Goal: Find contact information: Find contact information

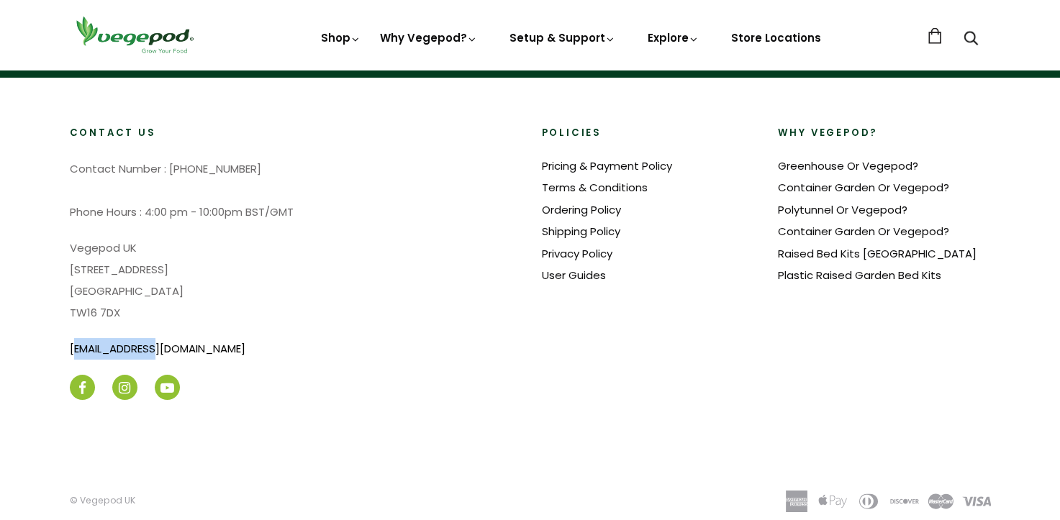
scroll to position [0, 759]
drag, startPoint x: 71, startPoint y: 314, endPoint x: 223, endPoint y: 341, distance: 155.0
click at [223, 341] on div "Contact Us Contact Number : [PHONE_NUMBER] Phone Hours : 4:00 pm - 10:00pm BST/…" at bounding box center [283, 266] width 472 height 278
drag, startPoint x: 223, startPoint y: 341, endPoint x: 127, endPoint y: 319, distance: 99.0
click at [158, 341] on link "[EMAIL_ADDRESS][DOMAIN_NAME]" at bounding box center [158, 348] width 176 height 15
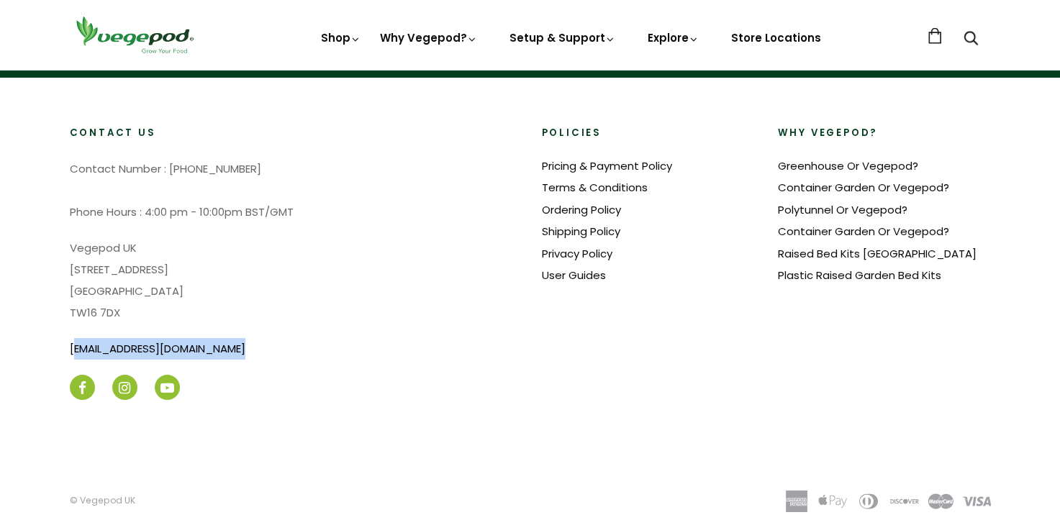
click at [73, 341] on link "[EMAIL_ADDRESS][DOMAIN_NAME]" at bounding box center [158, 348] width 176 height 15
drag, startPoint x: 68, startPoint y: 320, endPoint x: 209, endPoint y: 341, distance: 142.6
click at [209, 341] on div "Contact Us Contact Number : [PHONE_NUMBER] Phone Hours : 4:00 pm - 10:00pm BST/…" at bounding box center [283, 266] width 472 height 278
drag, startPoint x: 209, startPoint y: 341, endPoint x: 164, endPoint y: 324, distance: 48.5
copy div "[EMAIL_ADDRESS][DOMAIN_NAME]"
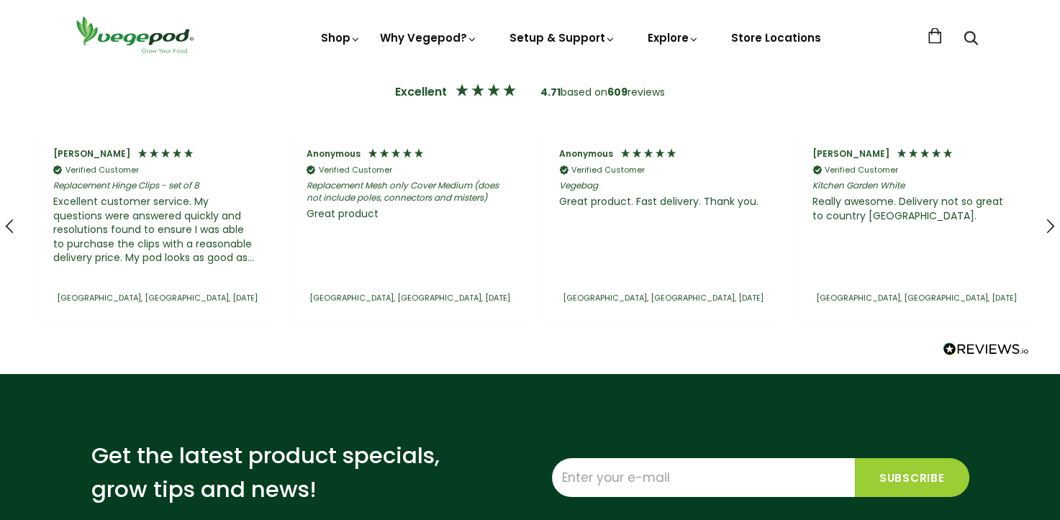
scroll to position [0, 1265]
